Goal: Find specific page/section: Find specific page/section

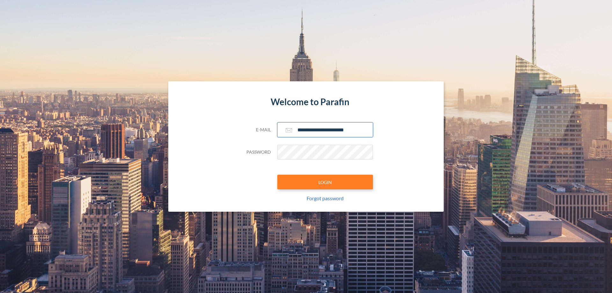
type input "**********"
click at [325, 182] on button "LOGIN" at bounding box center [325, 182] width 96 height 15
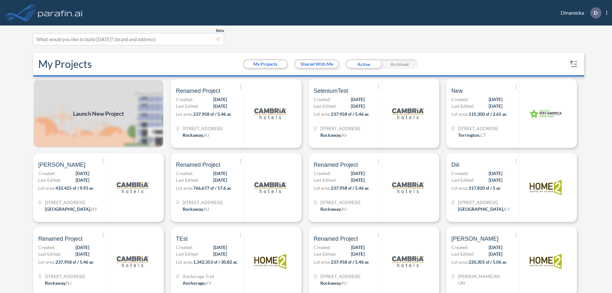
scroll to position [2, 0]
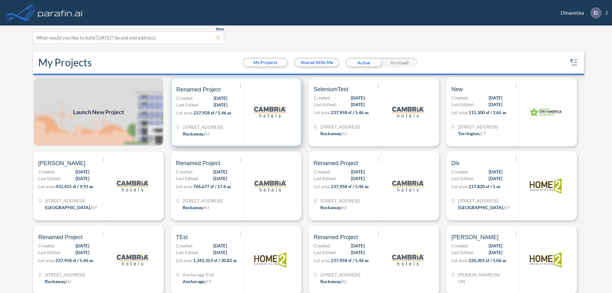
click at [235, 112] on p "Lot area: 237,958 sf / 5.46 ac" at bounding box center [210, 113] width 68 height 9
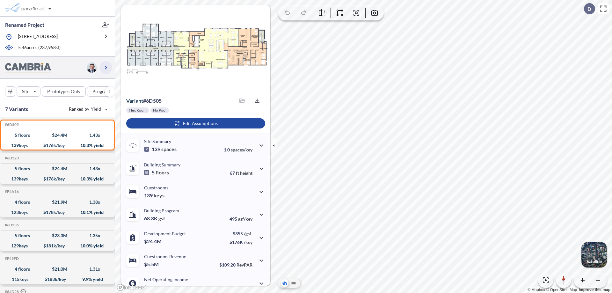
click at [106, 67] on icon "button" at bounding box center [106, 68] width 8 height 8
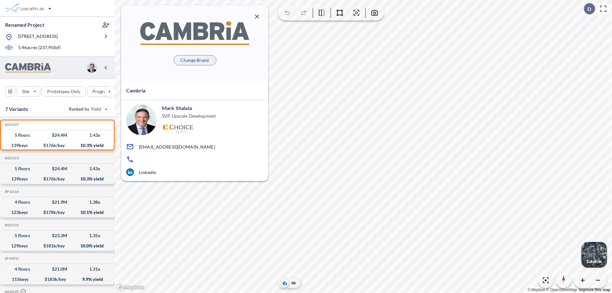
click at [195, 60] on p "Change Brand" at bounding box center [194, 60] width 28 height 6
